Goal: Check status

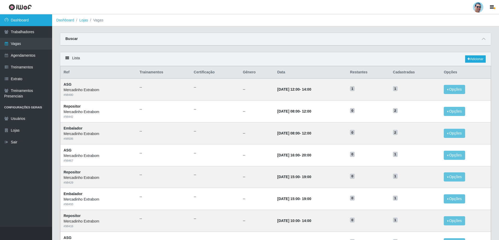
click at [29, 20] on link "Dashboard" at bounding box center [26, 20] width 52 height 12
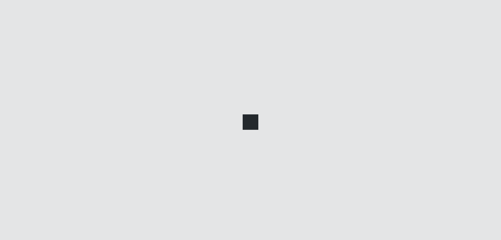
click at [40, 19] on div at bounding box center [250, 120] width 501 height 240
click at [20, 17] on div at bounding box center [250, 120] width 501 height 240
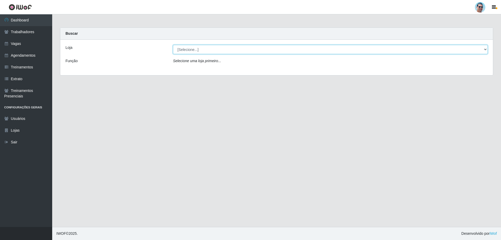
click at [190, 49] on select "[Selecione...] Mercadinho Extrabom" at bounding box center [330, 49] width 315 height 9
click at [187, 48] on select "[Selecione...] Mercadinho Extrabom" at bounding box center [330, 49] width 315 height 9
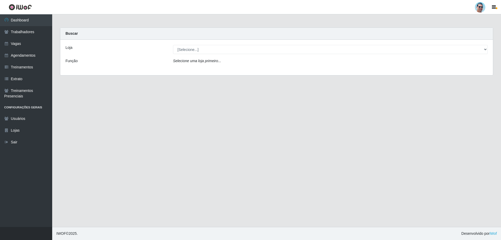
click at [187, 63] on icon "Selecione uma loja primeiro..." at bounding box center [197, 61] width 48 height 4
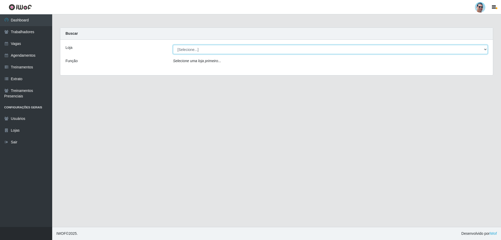
click at [184, 47] on select "[Selecione...] Mercadinho Extrabom" at bounding box center [330, 49] width 315 height 9
click at [194, 48] on select "[Selecione...] Mercadinho Extrabom" at bounding box center [330, 49] width 315 height 9
select select "175"
click at [173, 45] on select "[Selecione...] Mercadinho Extrabom" at bounding box center [330, 49] width 315 height 9
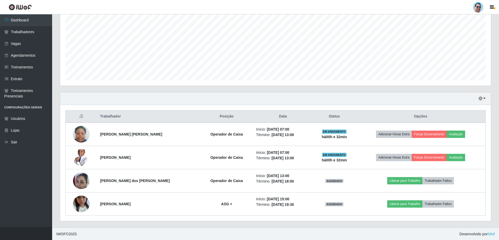
scroll to position [107, 0]
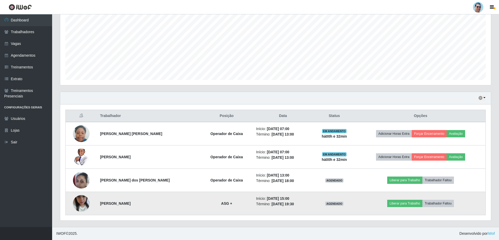
click at [86, 201] on img at bounding box center [81, 203] width 17 height 30
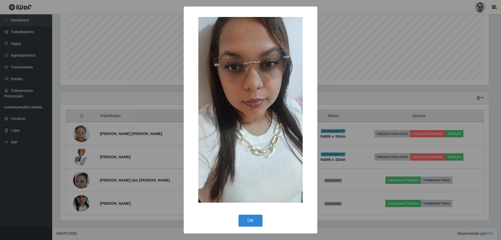
click at [137, 87] on div "× OK Cancel" at bounding box center [250, 120] width 501 height 240
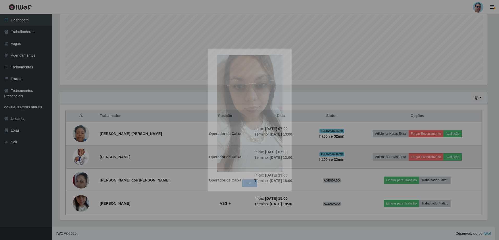
scroll to position [108, 431]
